Goal: Transaction & Acquisition: Purchase product/service

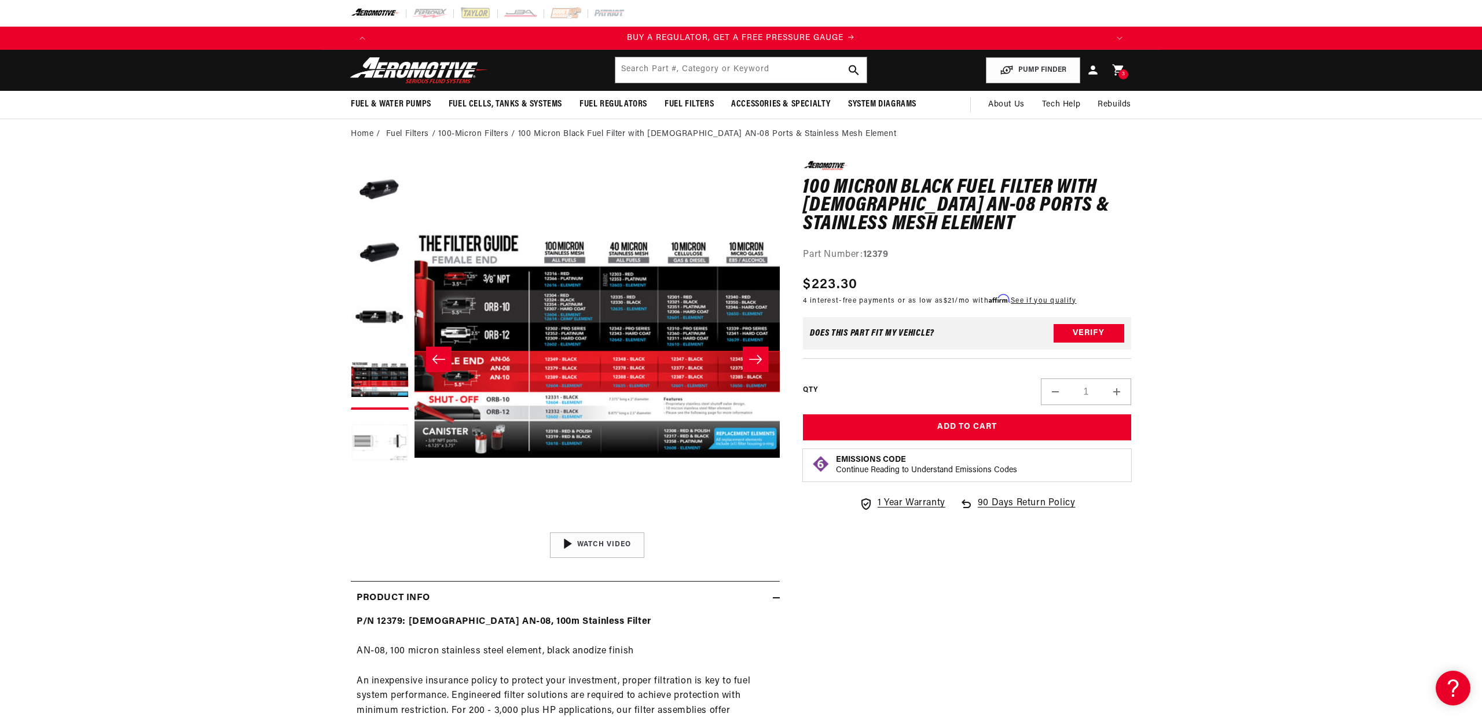
scroll to position [0, 734]
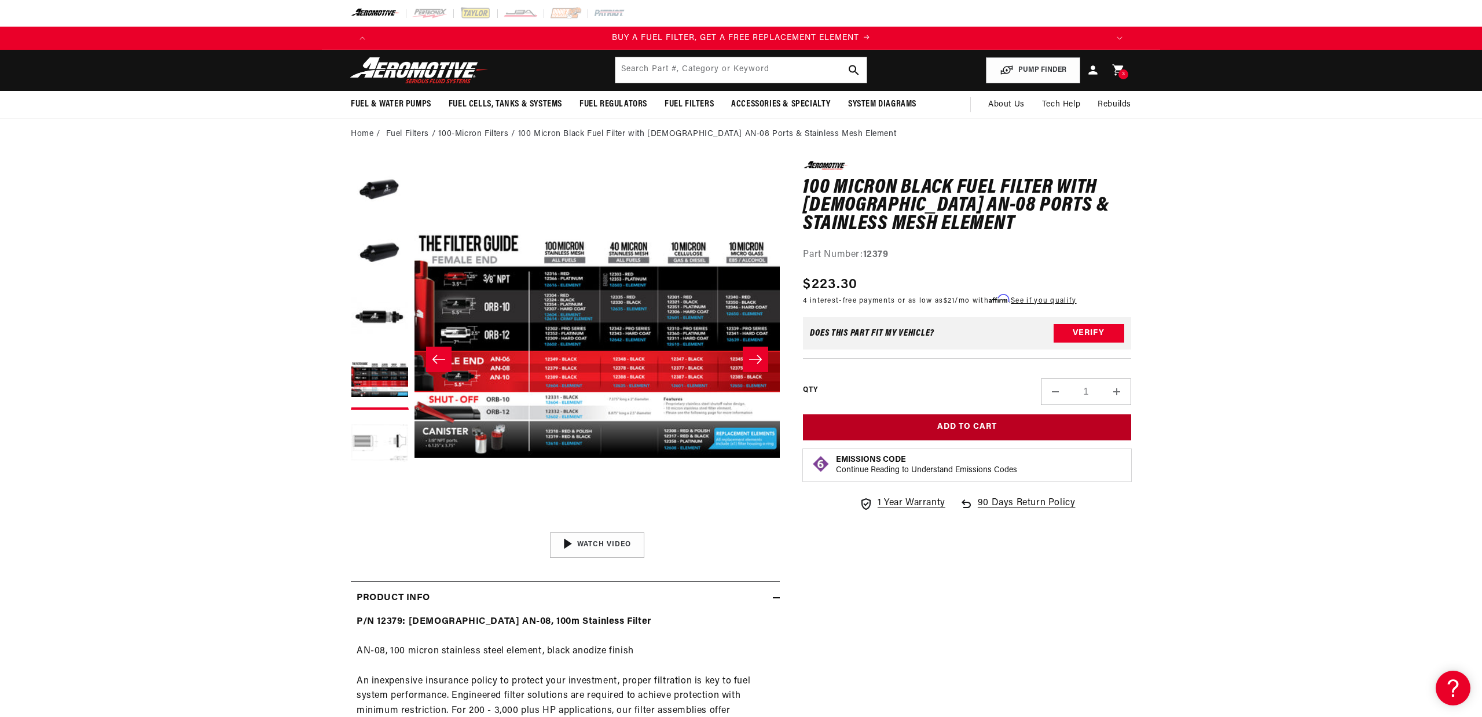
click at [960, 427] on button "Add to Cart" at bounding box center [967, 427] width 328 height 26
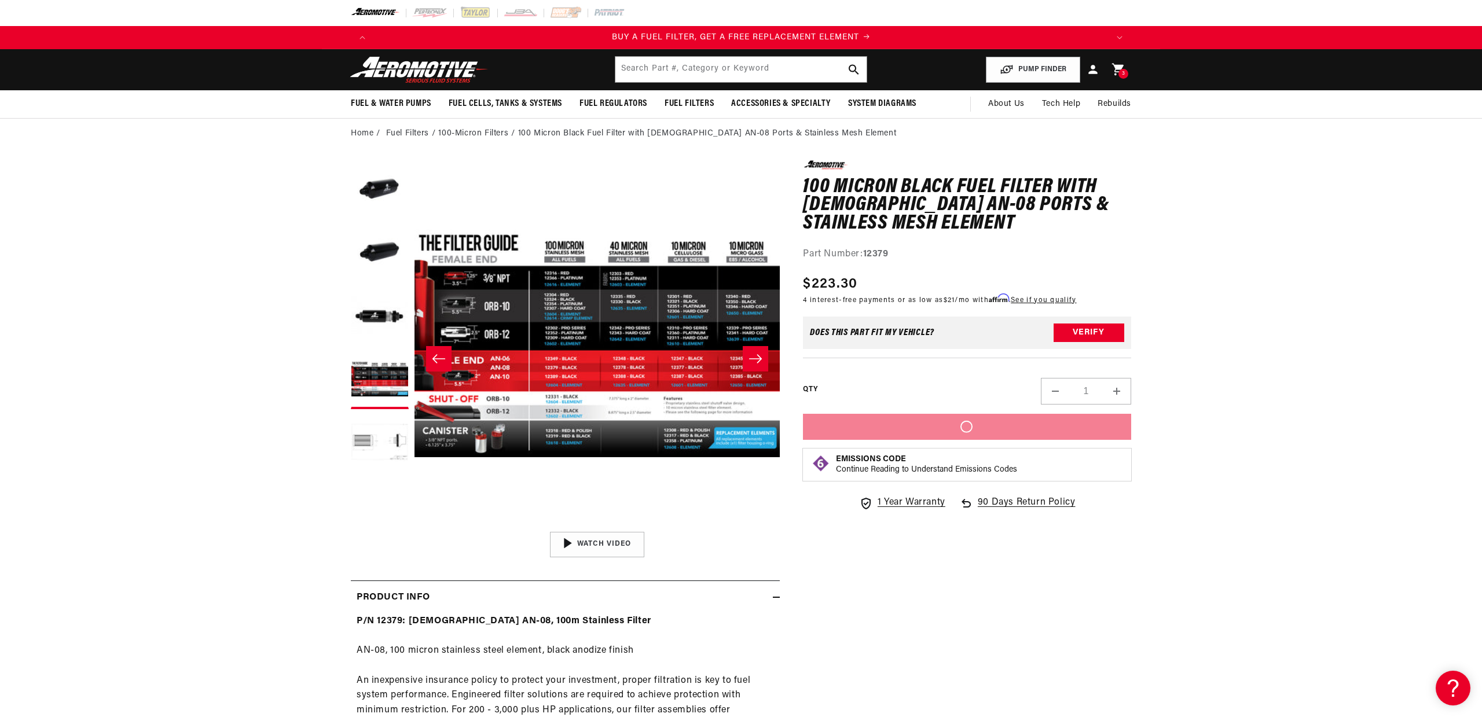
scroll to position [0, 1468]
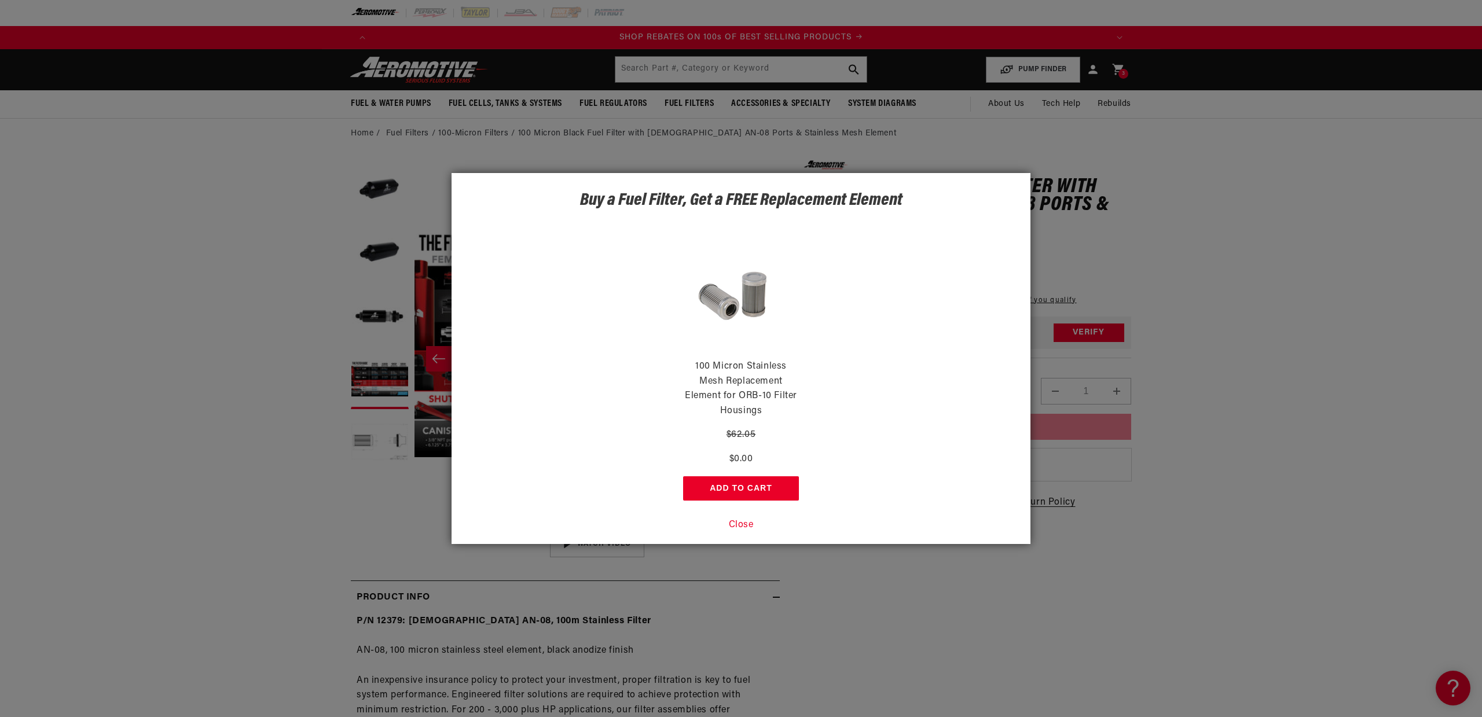
click at [1118, 72] on div "Buy a Fuel Filter, Get a FREE Replacement Element 100 Micron Stainless Mesh Rep…" at bounding box center [741, 358] width 1482 height 717
click at [747, 486] on button "Add to Cart" at bounding box center [741, 488] width 116 height 24
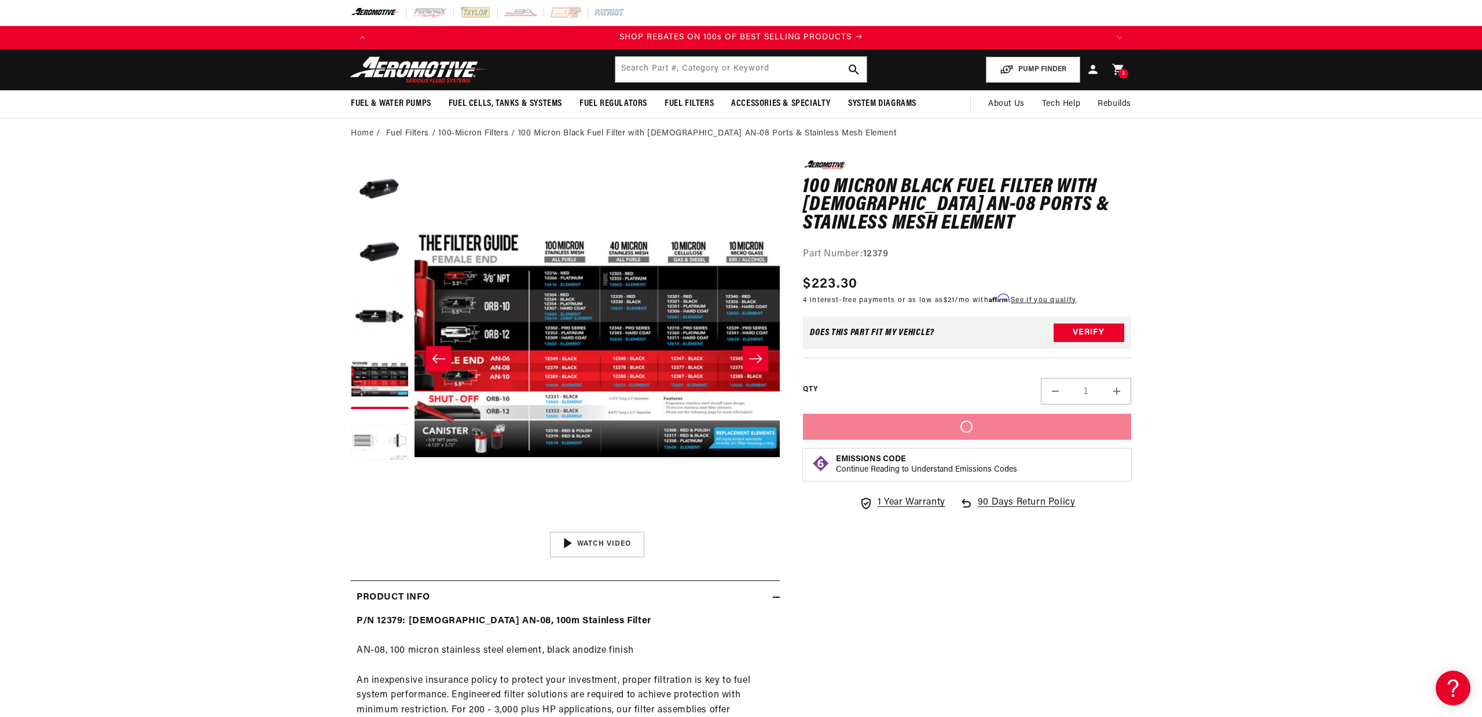
scroll to position [1, 0]
click at [1119, 70] on div "3 3 items" at bounding box center [1123, 73] width 10 height 10
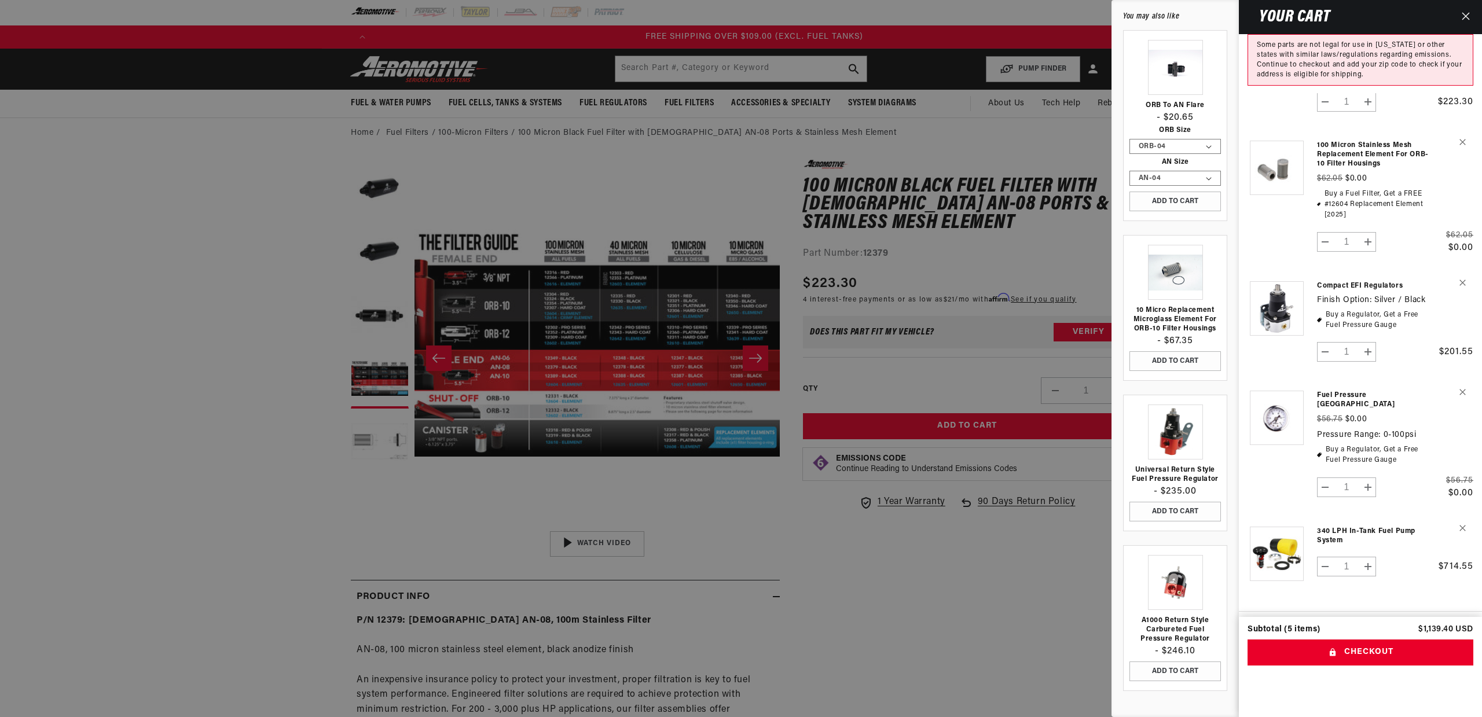
scroll to position [0, 2202]
click at [1466, 16] on icon "Close" at bounding box center [1466, 17] width 8 height 8
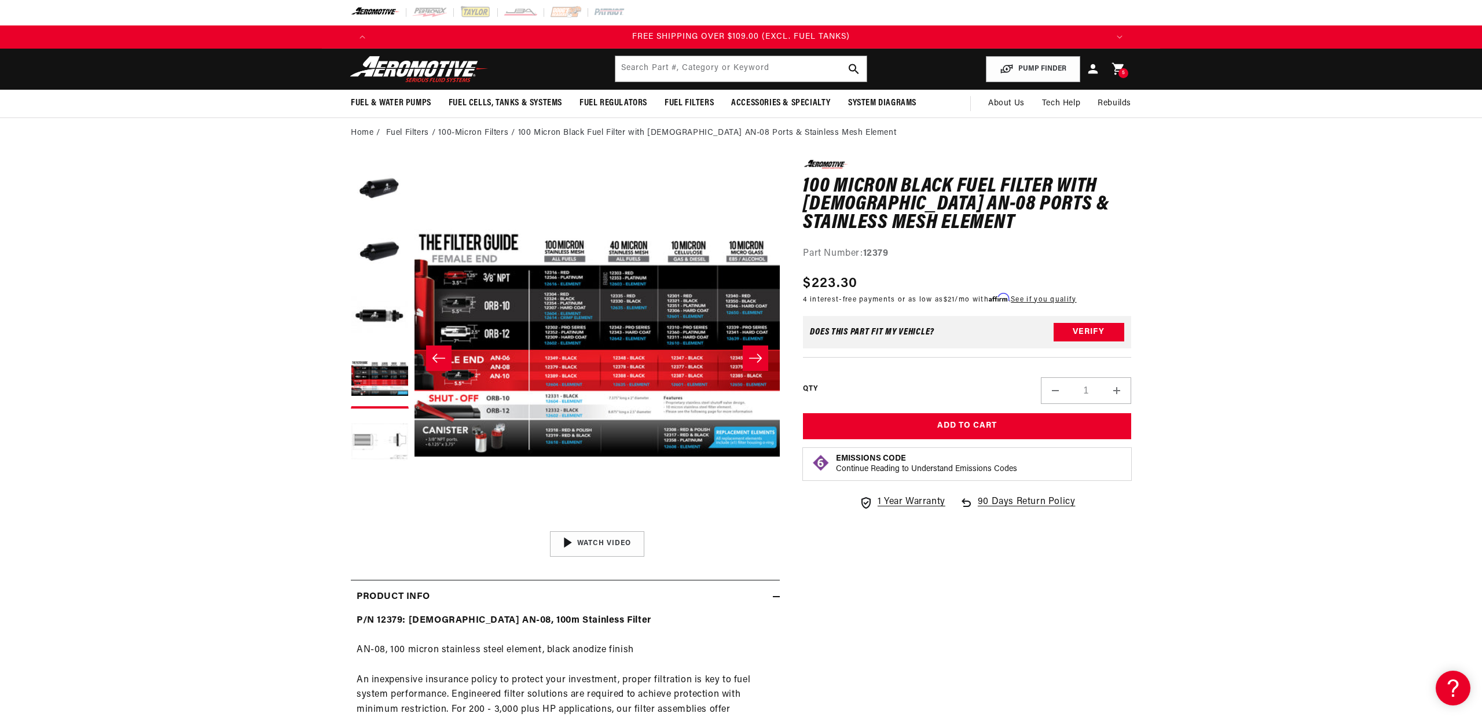
click at [1094, 68] on icon at bounding box center [1092, 68] width 9 height 9
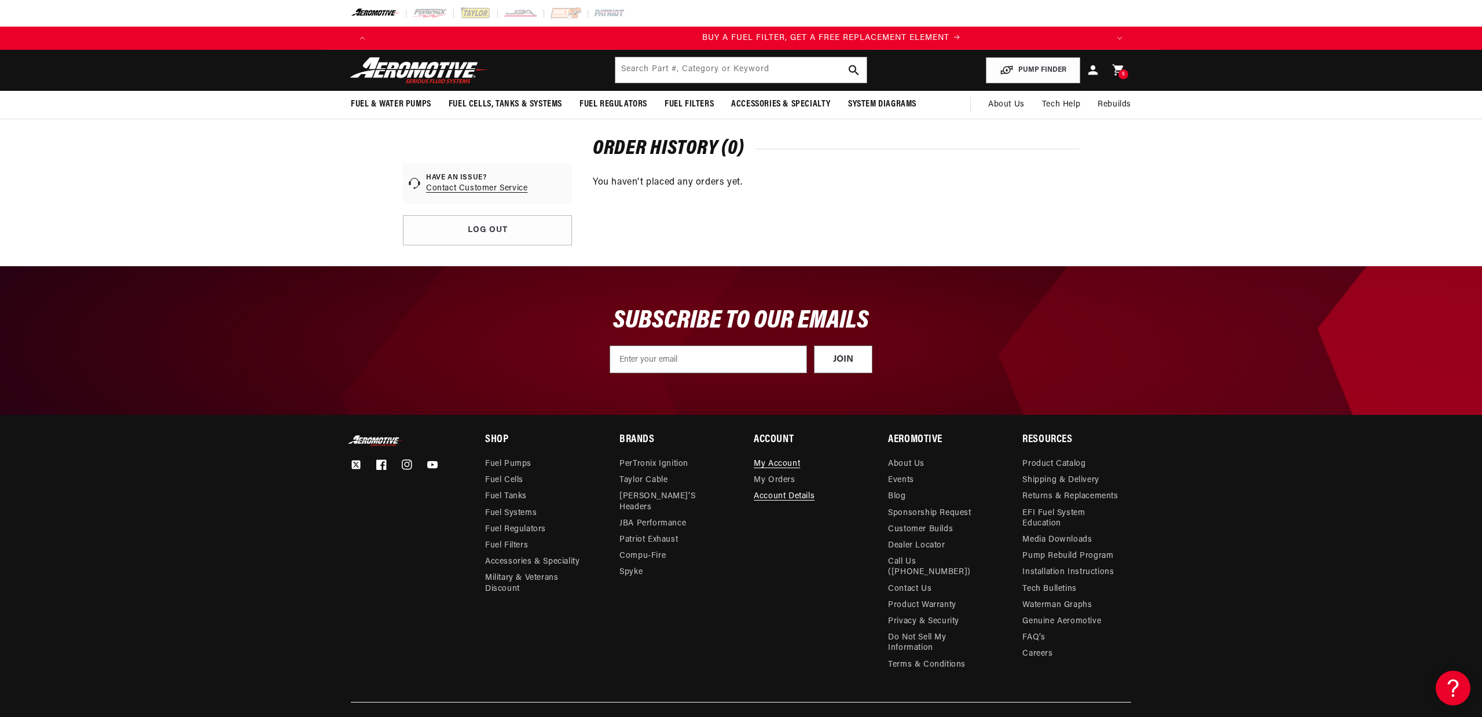
scroll to position [0, 734]
click at [1097, 70] on icon at bounding box center [1092, 70] width 15 height 15
click at [1119, 69] on icon at bounding box center [1118, 70] width 12 height 12
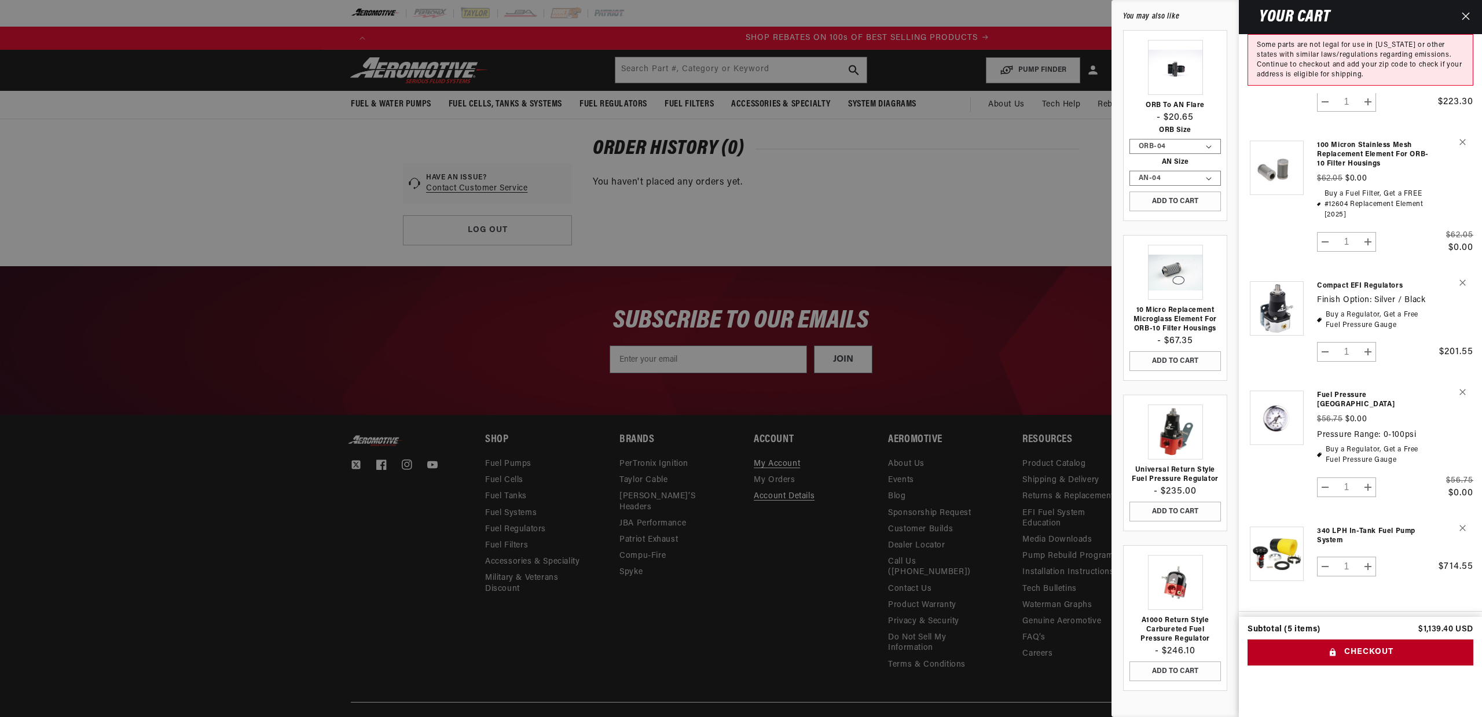
scroll to position [0, 1468]
click at [1353, 640] on button "Checkout" at bounding box center [1360, 653] width 226 height 26
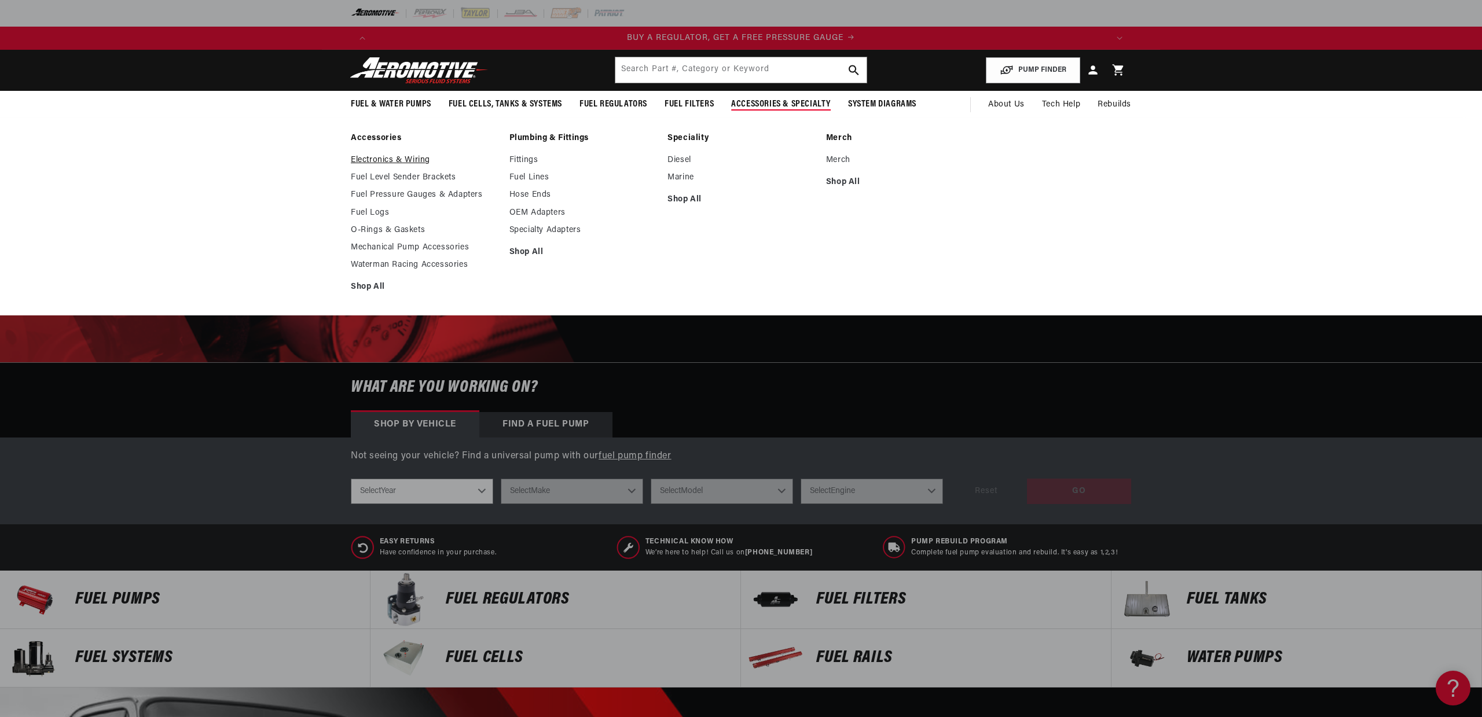
click at [388, 161] on link "Electronics & Wiring" at bounding box center [424, 160] width 147 height 10
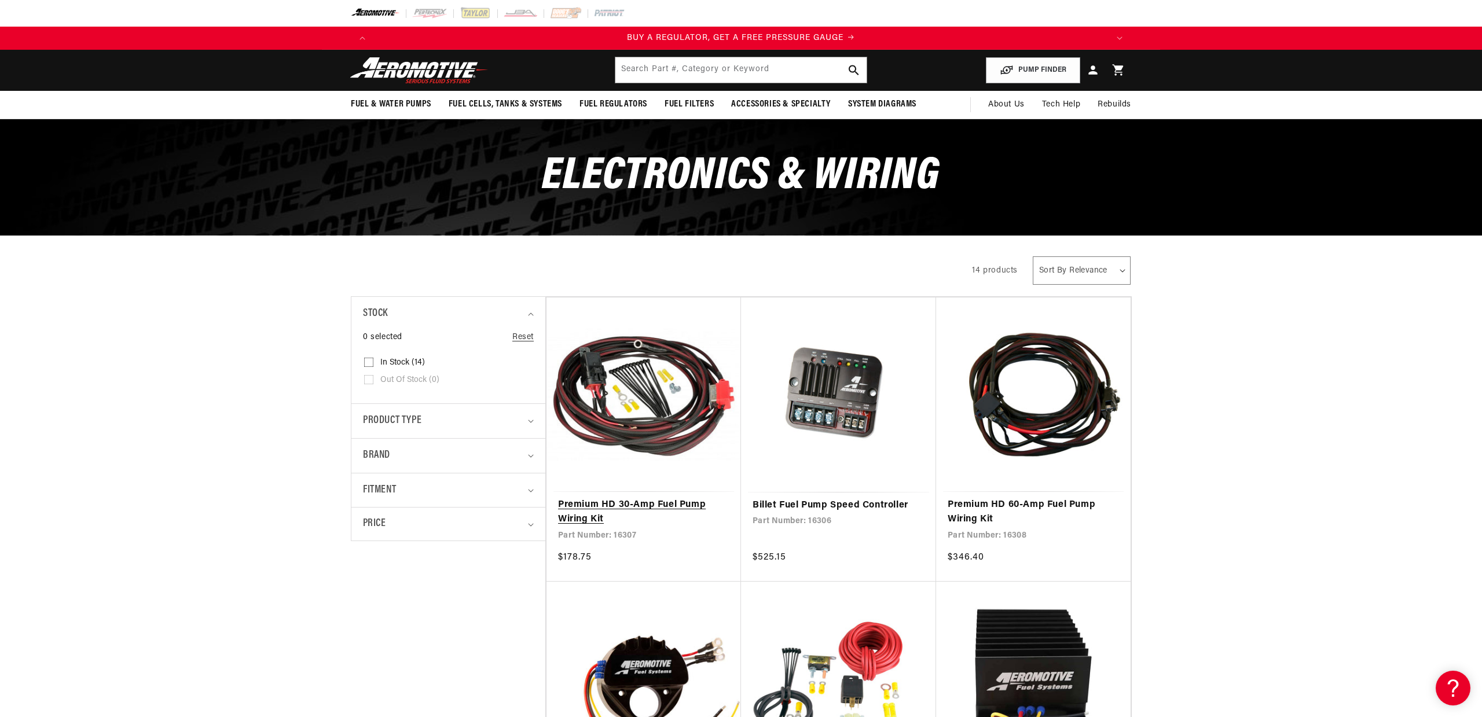
click at [648, 498] on link "Premium HD 30-Amp Fuel Pump Wiring Kit" at bounding box center [643, 513] width 171 height 30
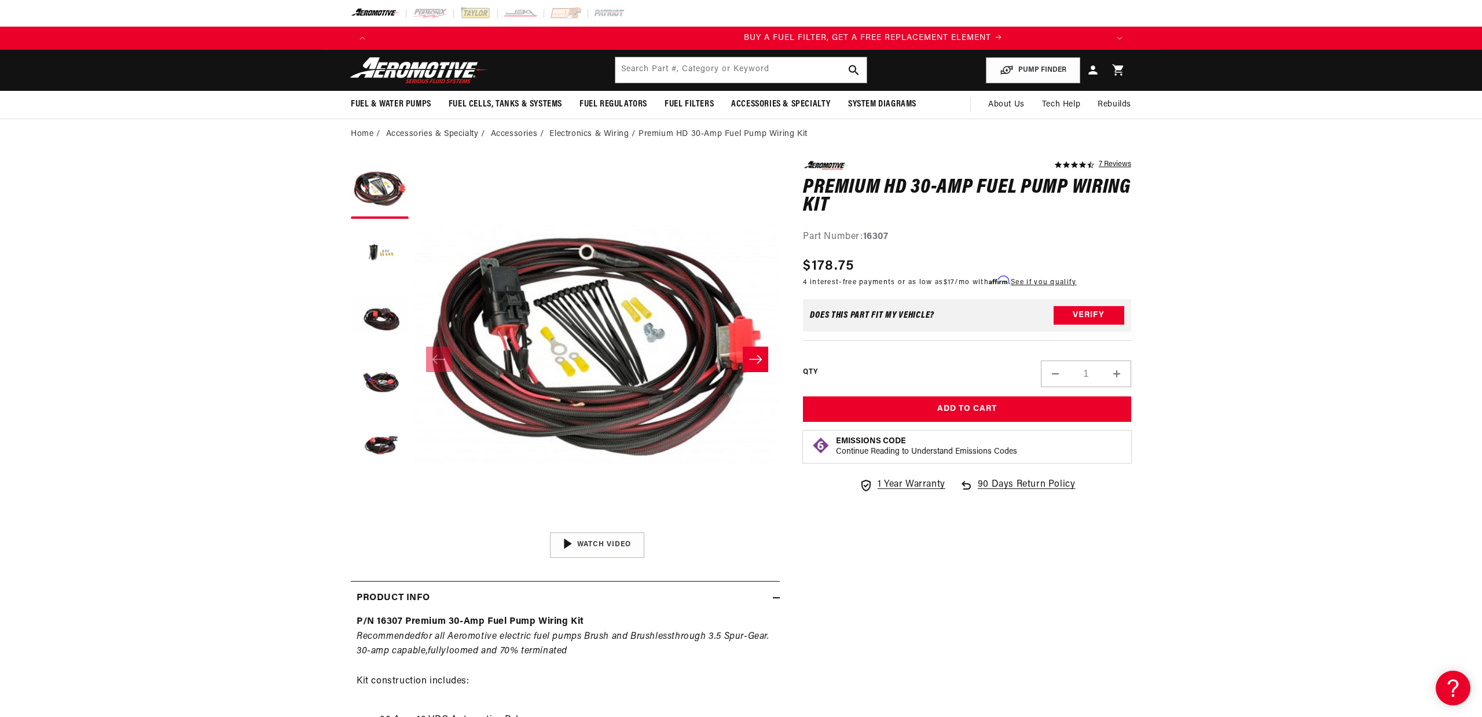
scroll to position [0, 734]
click at [757, 358] on icon "Slide right" at bounding box center [755, 360] width 14 height 12
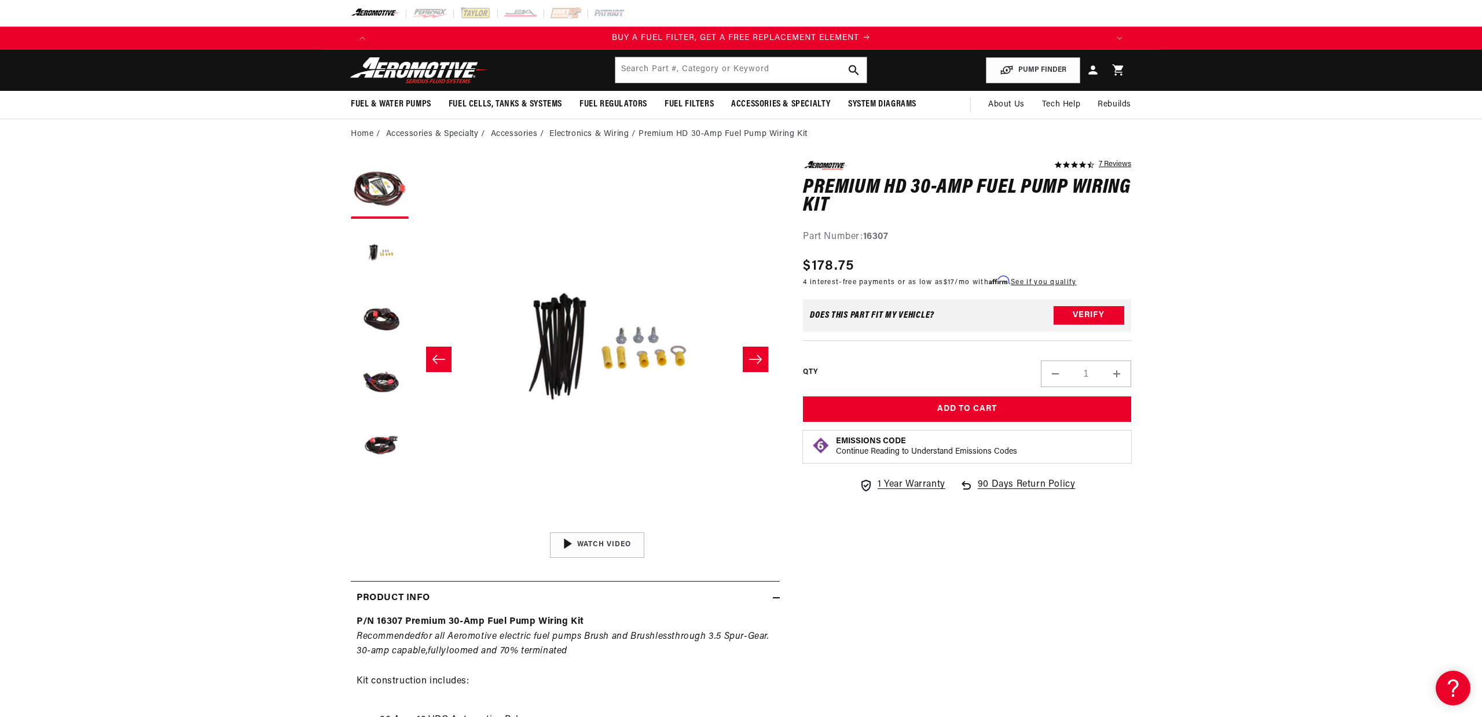
scroll to position [0, 365]
click at [757, 358] on icon "Slide right" at bounding box center [755, 360] width 14 height 12
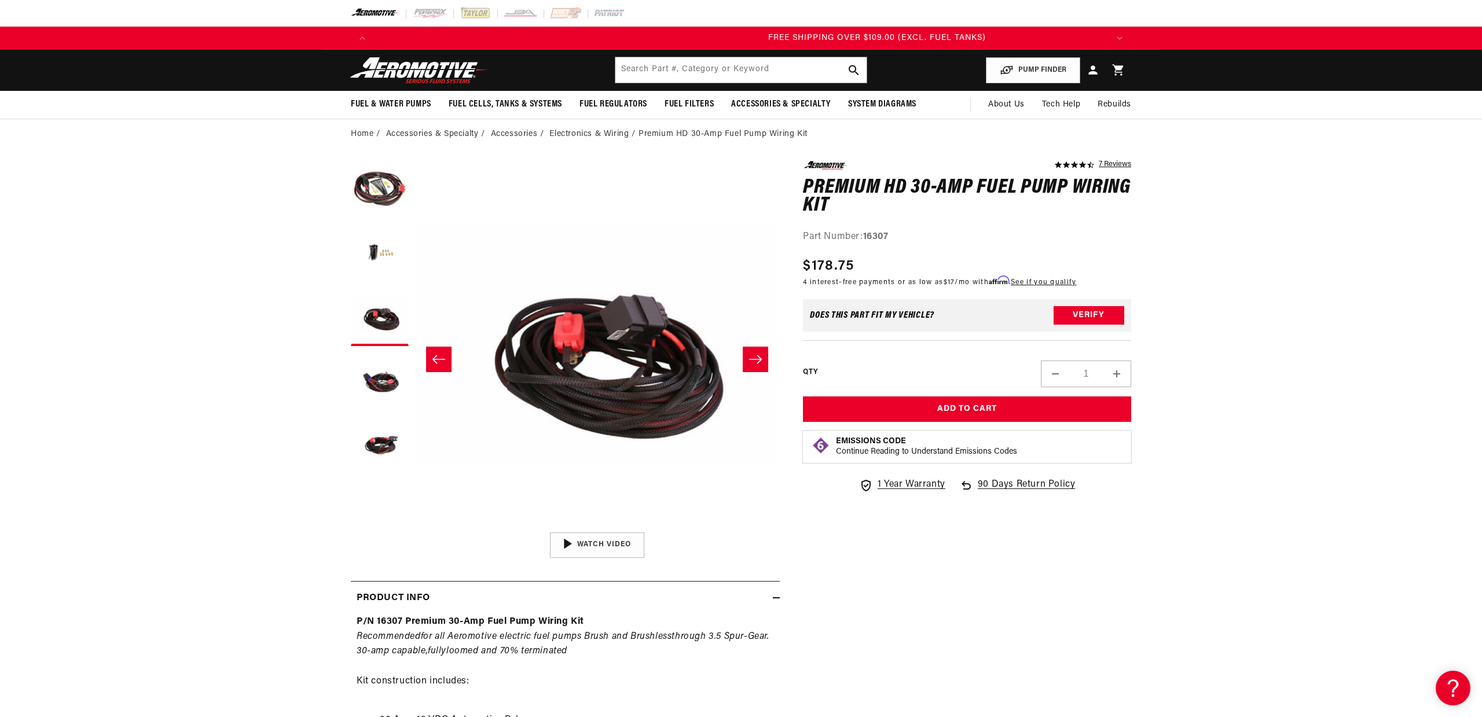
scroll to position [0, 2202]
click at [757, 358] on icon "Slide right" at bounding box center [755, 360] width 14 height 12
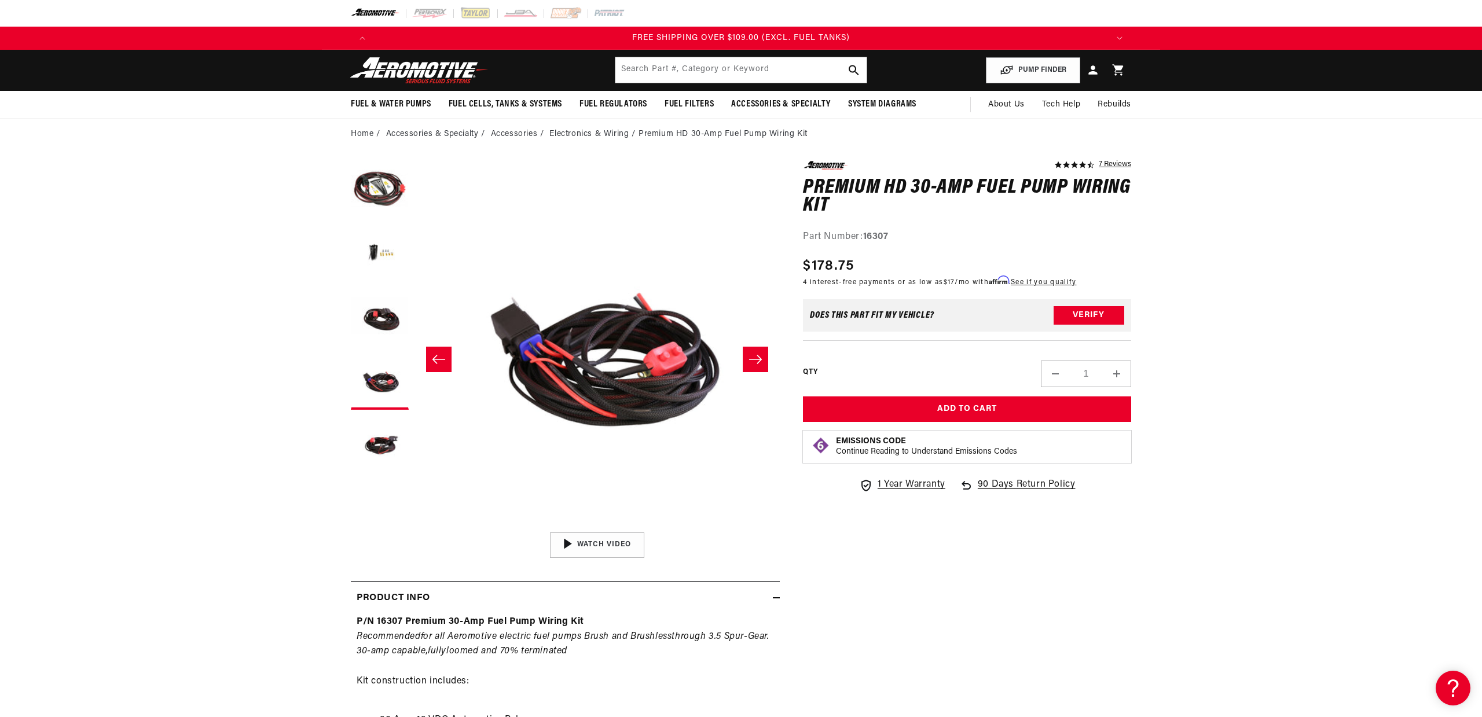
scroll to position [0, 0]
click at [757, 358] on icon "Slide right" at bounding box center [755, 360] width 14 height 12
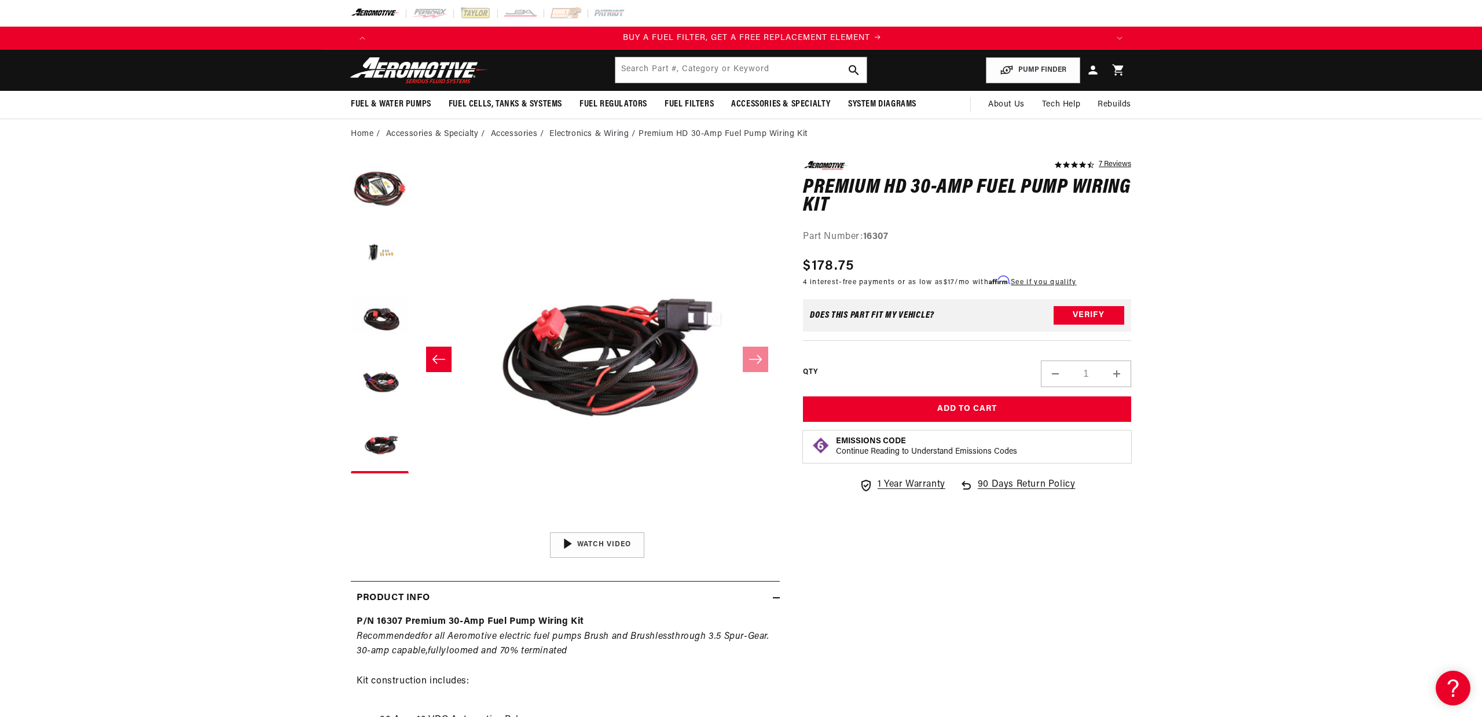
scroll to position [0, 734]
click at [1117, 69] on icon at bounding box center [1118, 70] width 12 height 12
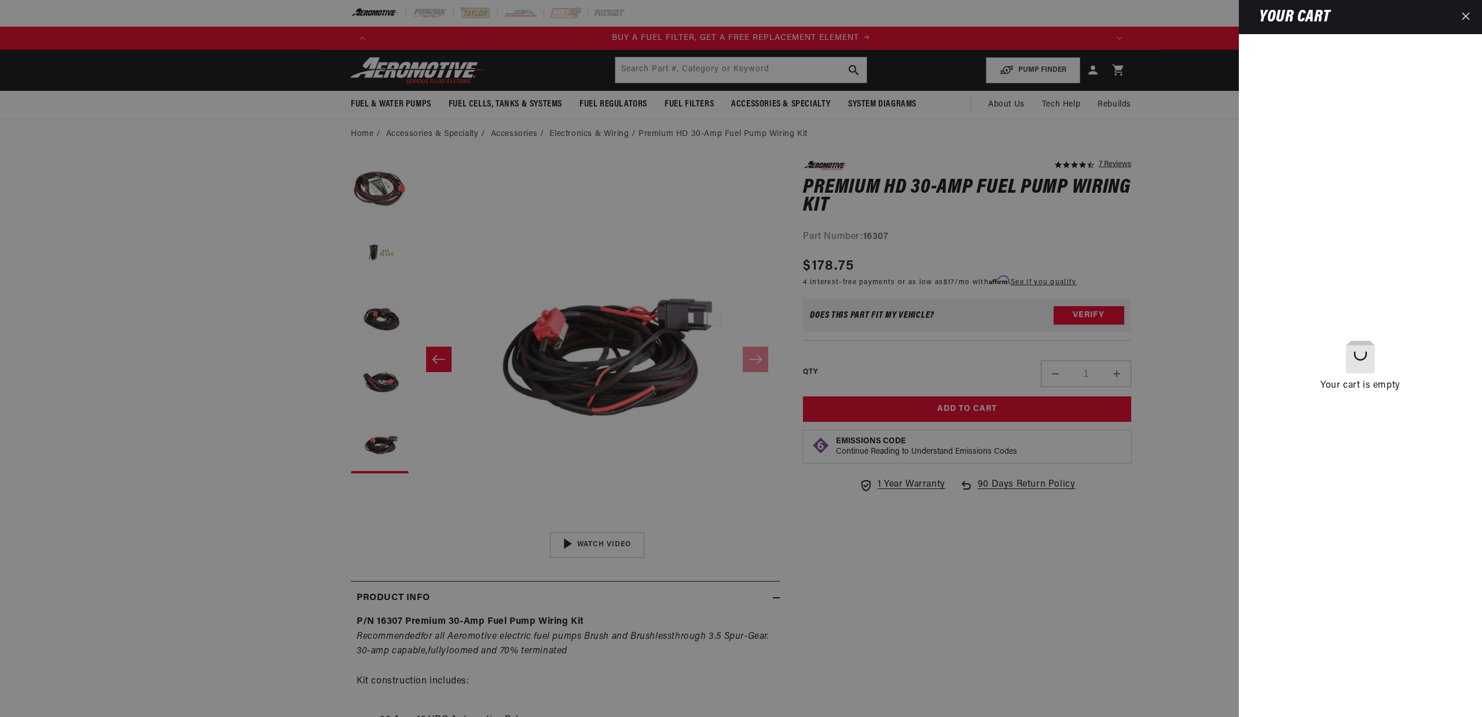
click at [1096, 71] on div at bounding box center [741, 358] width 1482 height 717
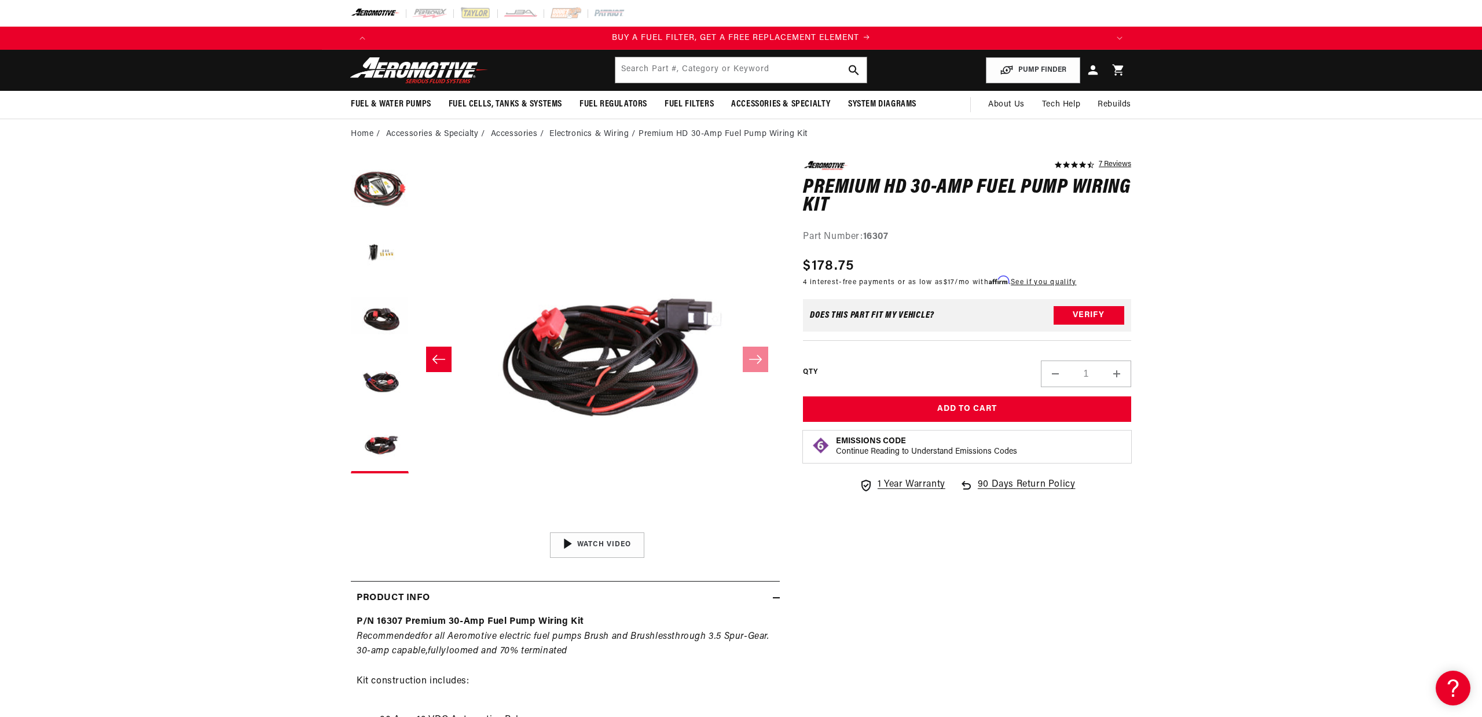
click at [1095, 71] on icon at bounding box center [1092, 70] width 15 height 15
